Goal: Navigation & Orientation: Find specific page/section

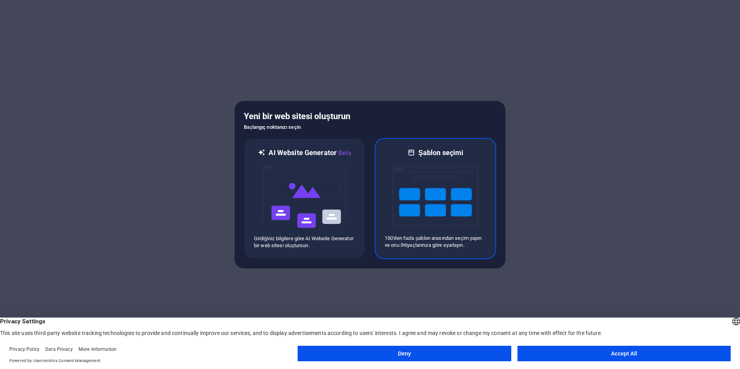
click at [400, 198] on img at bounding box center [435, 196] width 85 height 77
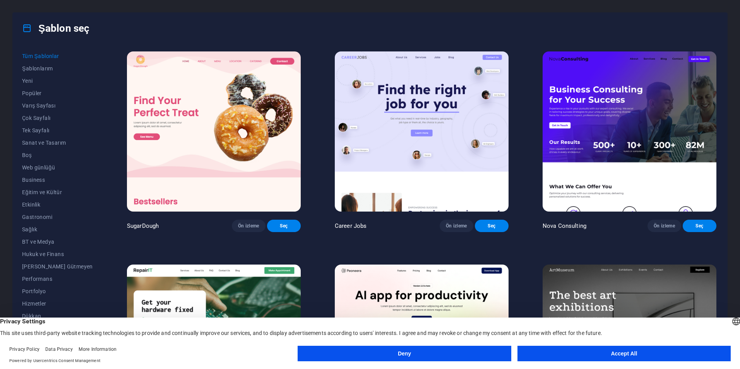
click at [651, 348] on button "Accept All" at bounding box center [624, 353] width 213 height 15
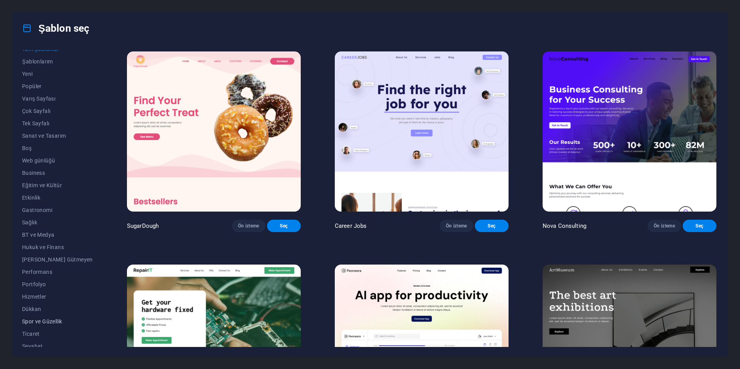
scroll to position [25, 0]
click at [43, 137] on button "Web günlüğü" at bounding box center [57, 143] width 71 height 12
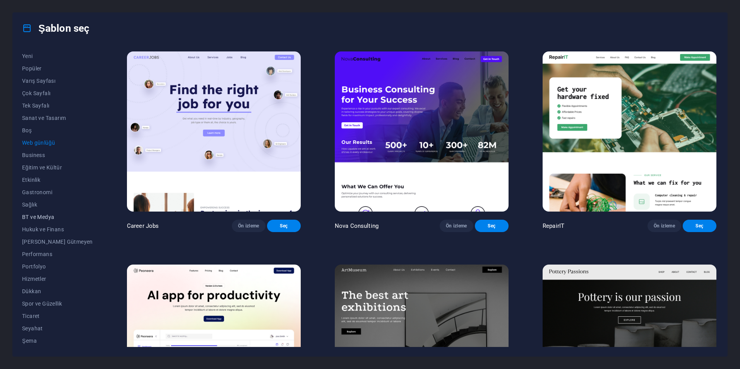
click at [45, 220] on button "BT ve Medya" at bounding box center [57, 217] width 71 height 12
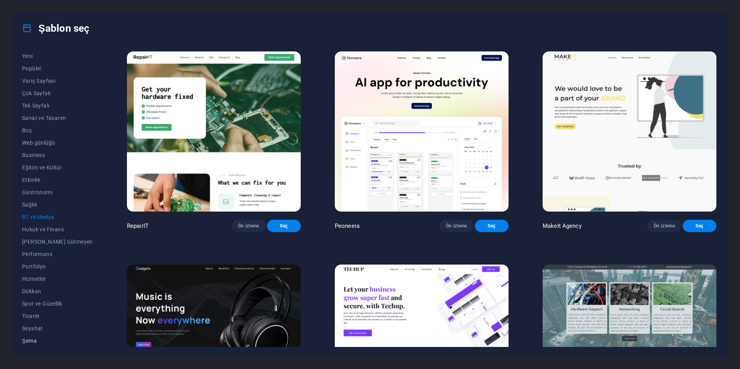
click at [32, 343] on span "Şema" at bounding box center [57, 341] width 71 height 6
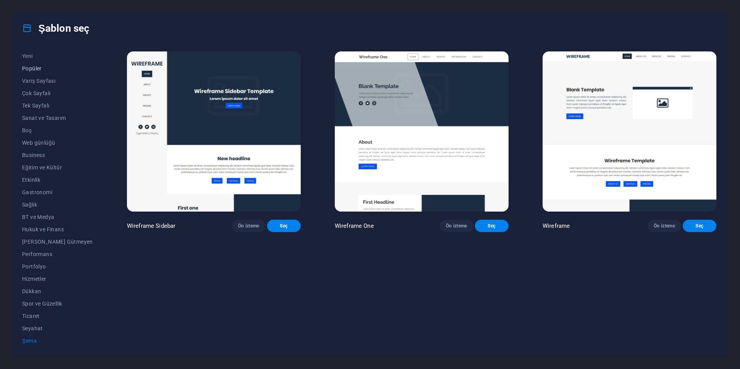
click at [45, 65] on button "Popüler" at bounding box center [57, 68] width 71 height 12
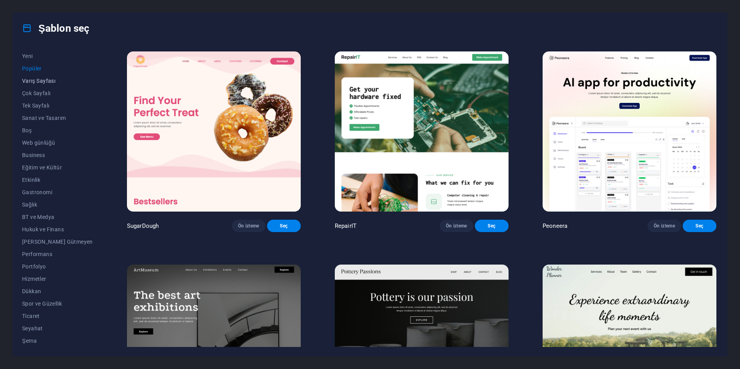
click at [38, 80] on span "Varış Sayfası" at bounding box center [57, 81] width 71 height 6
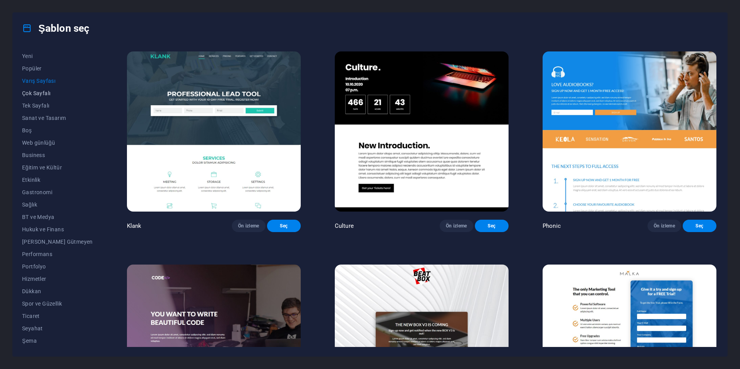
click at [43, 99] on button "Çok Sayfalı" at bounding box center [57, 93] width 71 height 12
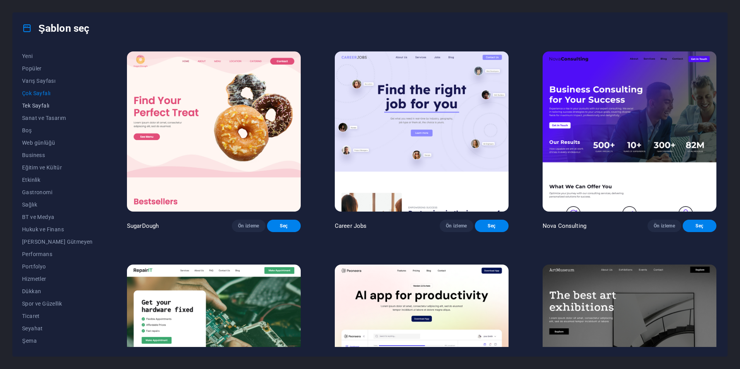
click at [43, 107] on span "Tek Sayfalı" at bounding box center [57, 106] width 71 height 6
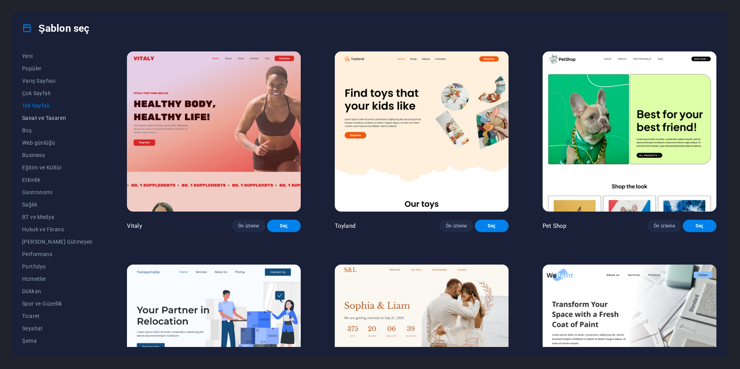
click at [40, 122] on button "Sanat ve Tasarım" at bounding box center [57, 118] width 71 height 12
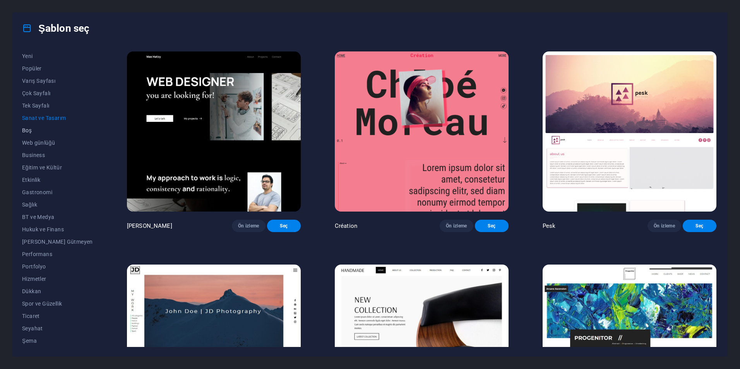
click at [34, 130] on span "Boş" at bounding box center [57, 130] width 71 height 6
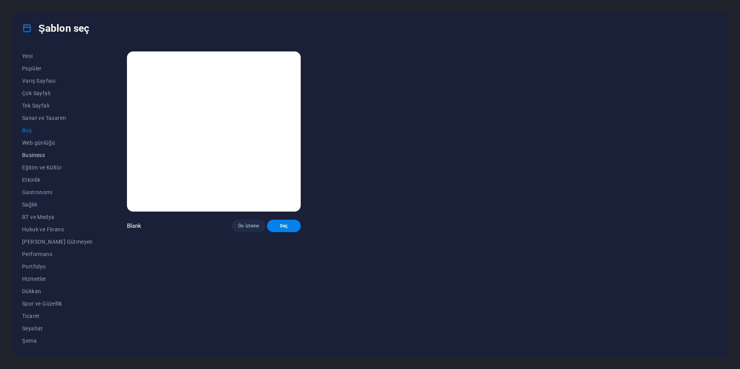
click at [39, 154] on span "Business" at bounding box center [57, 155] width 71 height 6
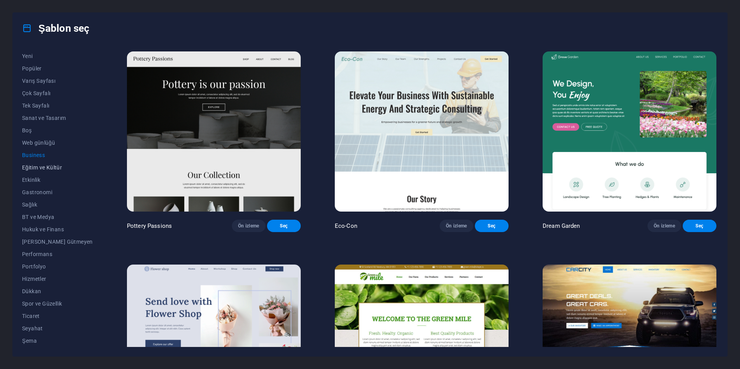
click at [47, 168] on span "Eğitim ve Kültür" at bounding box center [57, 168] width 71 height 6
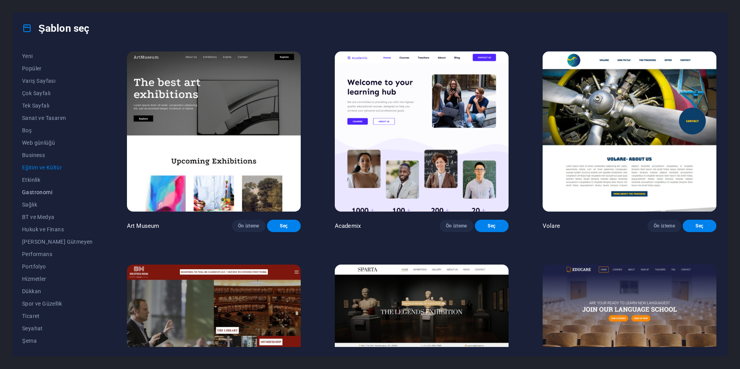
click at [39, 195] on span "Gastronomi" at bounding box center [57, 192] width 71 height 6
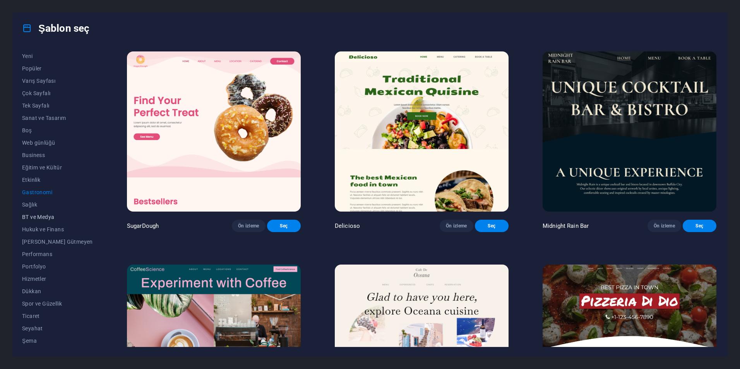
click at [42, 220] on span "BT ve Medya" at bounding box center [57, 217] width 71 height 6
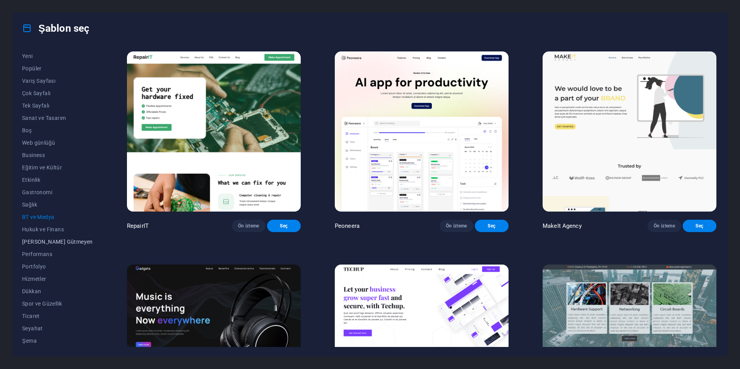
click at [57, 247] on button "[PERSON_NAME] Gütmeyen" at bounding box center [57, 242] width 71 height 12
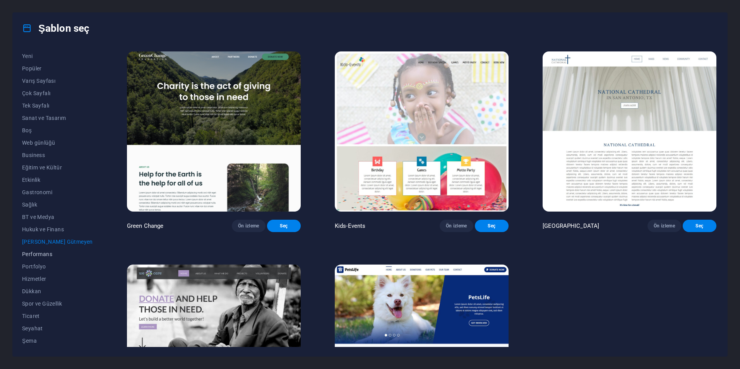
click at [45, 253] on span "Performans" at bounding box center [57, 254] width 71 height 6
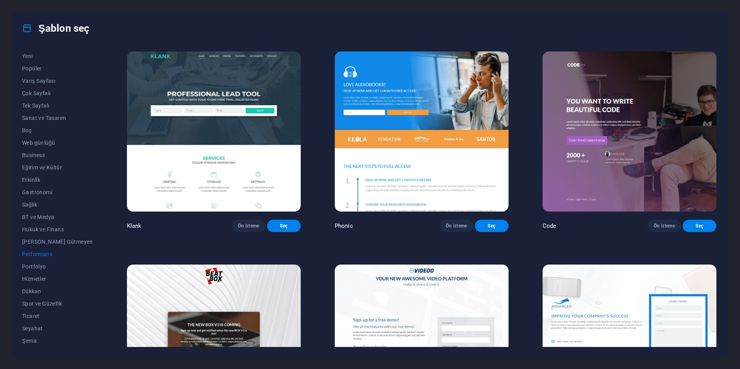
drag, startPoint x: 89, startPoint y: 58, endPoint x: 132, endPoint y: 64, distance: 43.1
